Goal: Task Accomplishment & Management: Manage account settings

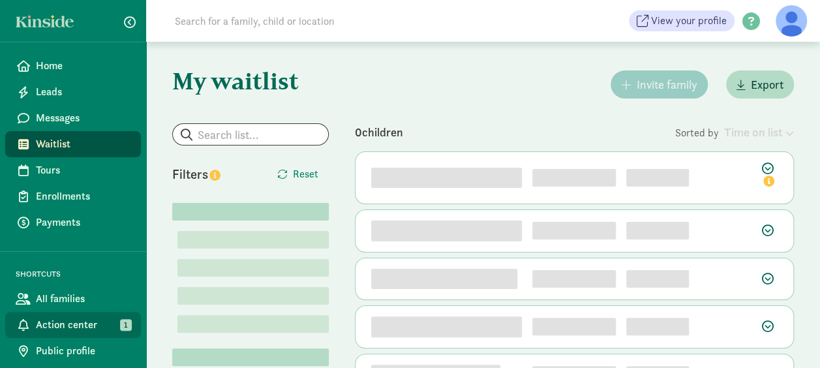
click at [86, 326] on span "Action center" at bounding box center [83, 325] width 95 height 16
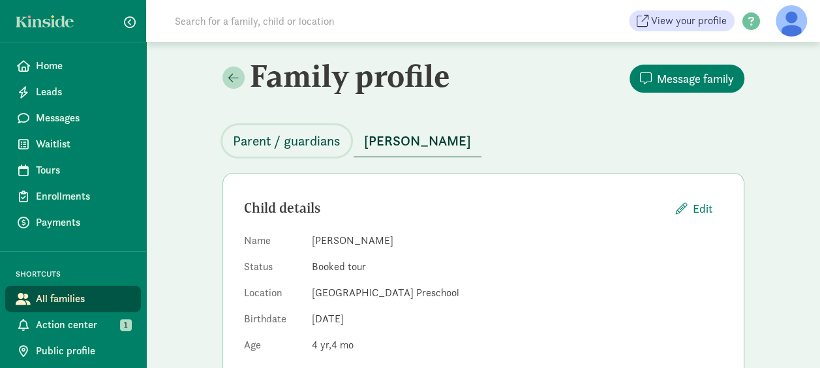
click at [273, 140] on span "Parent / guardians" at bounding box center [287, 141] width 108 height 21
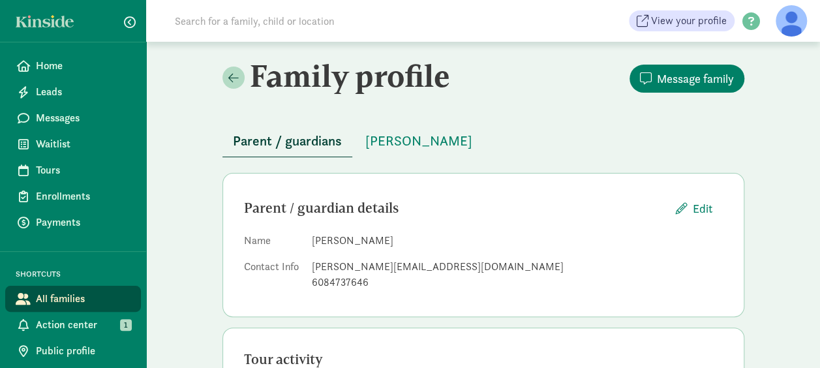
scroll to position [64, 0]
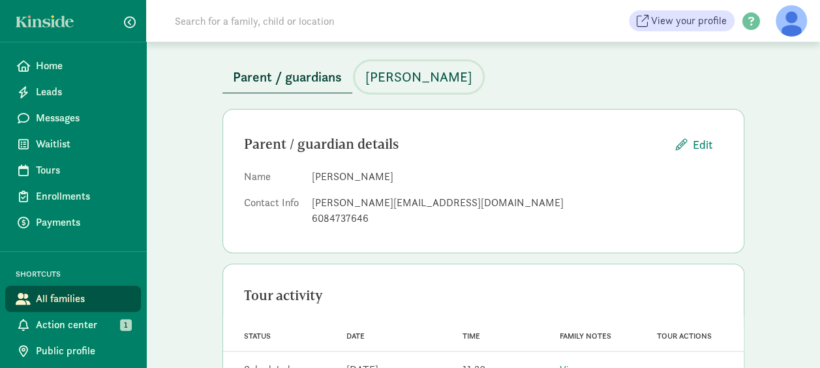
click at [393, 73] on span "[PERSON_NAME]" at bounding box center [419, 77] width 107 height 21
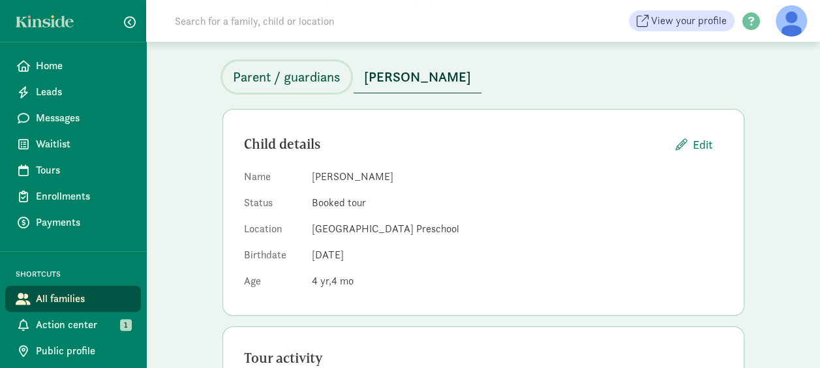
click at [294, 81] on span "Parent / guardians" at bounding box center [287, 77] width 108 height 21
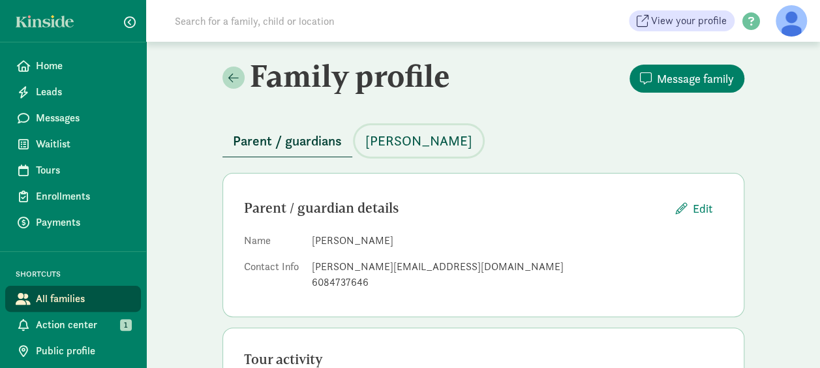
click at [418, 149] on span "[PERSON_NAME]" at bounding box center [419, 141] width 107 height 21
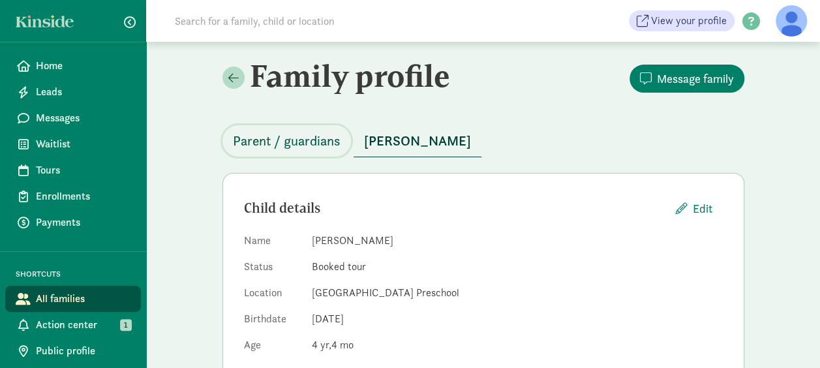
click at [275, 138] on span "Parent / guardians" at bounding box center [287, 141] width 108 height 21
